Goal: Obtain resource: Download file/media

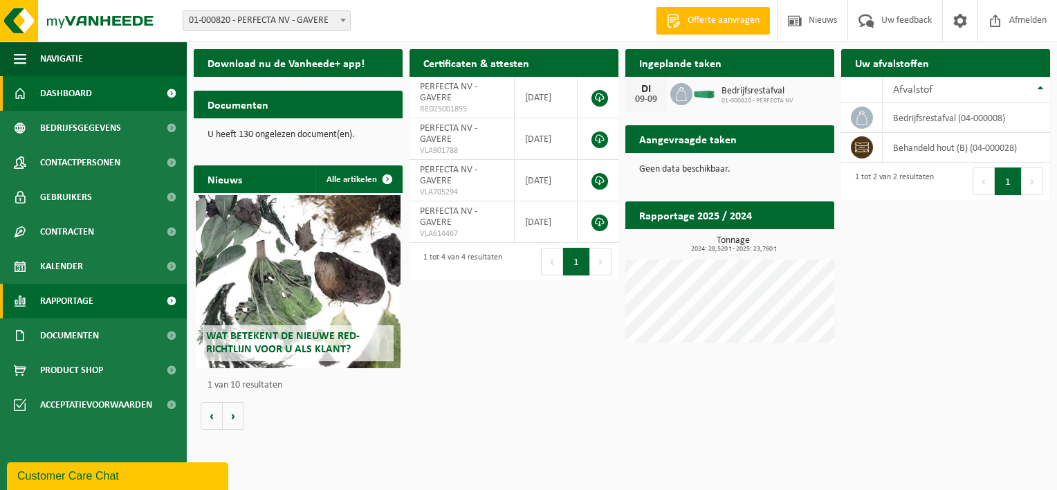
click at [55, 301] on span "Rapportage" at bounding box center [66, 300] width 53 height 35
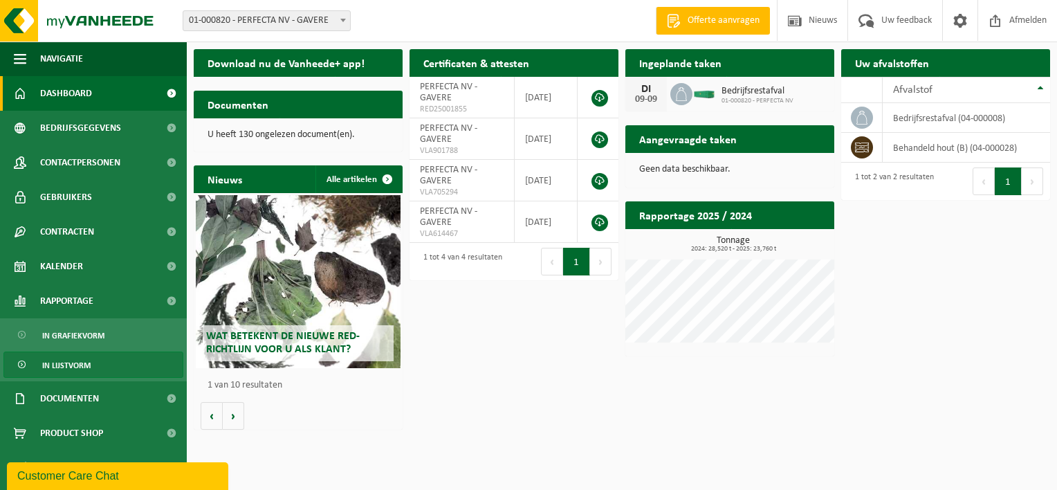
click at [70, 365] on span "In lijstvorm" at bounding box center [66, 365] width 48 height 26
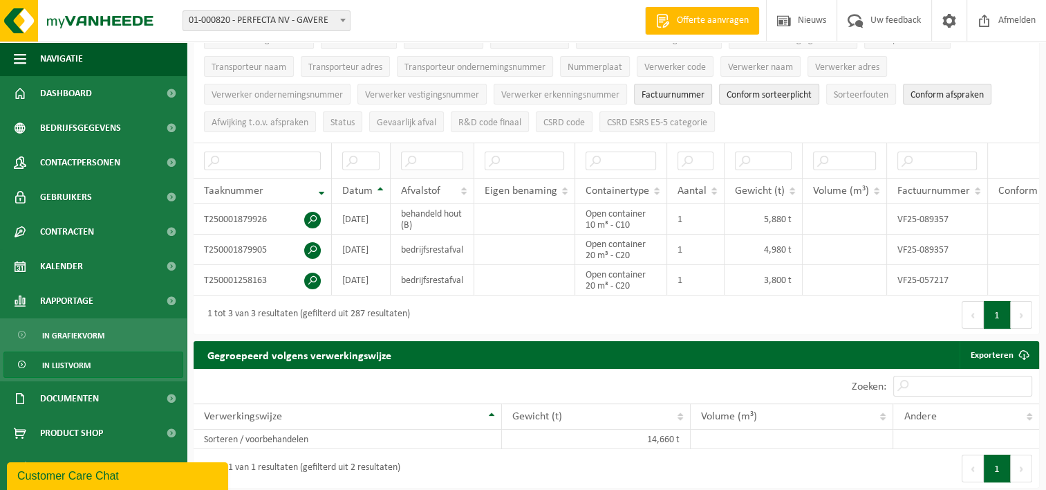
scroll to position [5, 0]
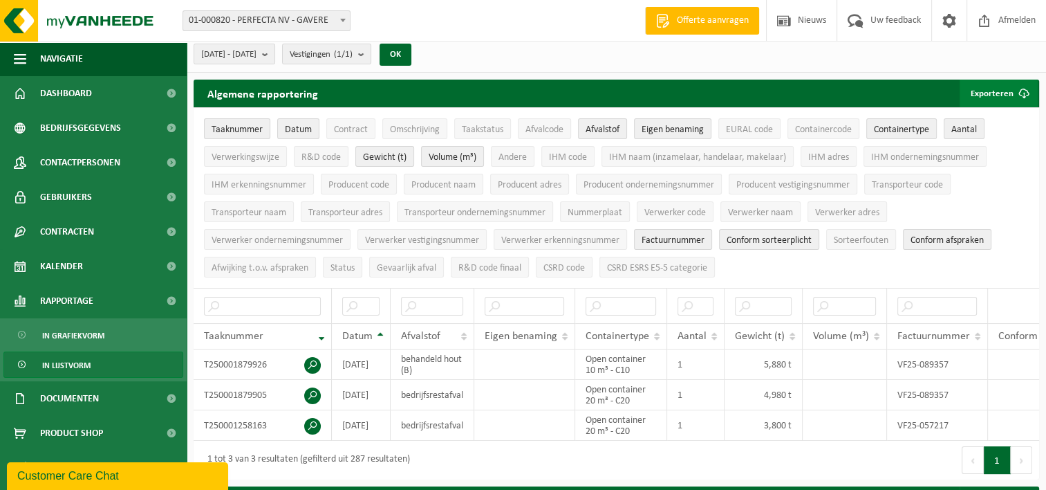
click at [1001, 94] on button "Exporteren" at bounding box center [999, 94] width 78 height 28
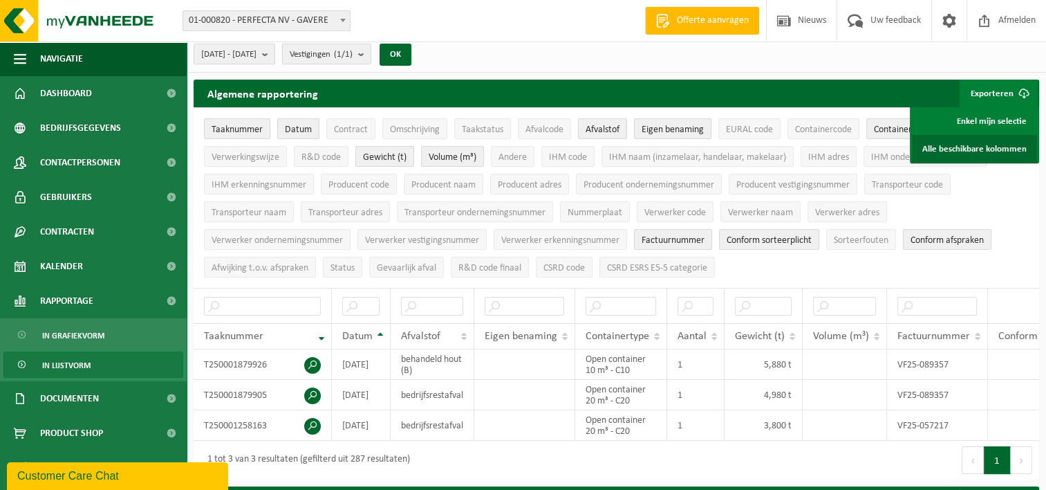
click at [971, 147] on link "Alle beschikbare kolommen" at bounding box center [974, 149] width 125 height 28
